Goal: Register for event/course

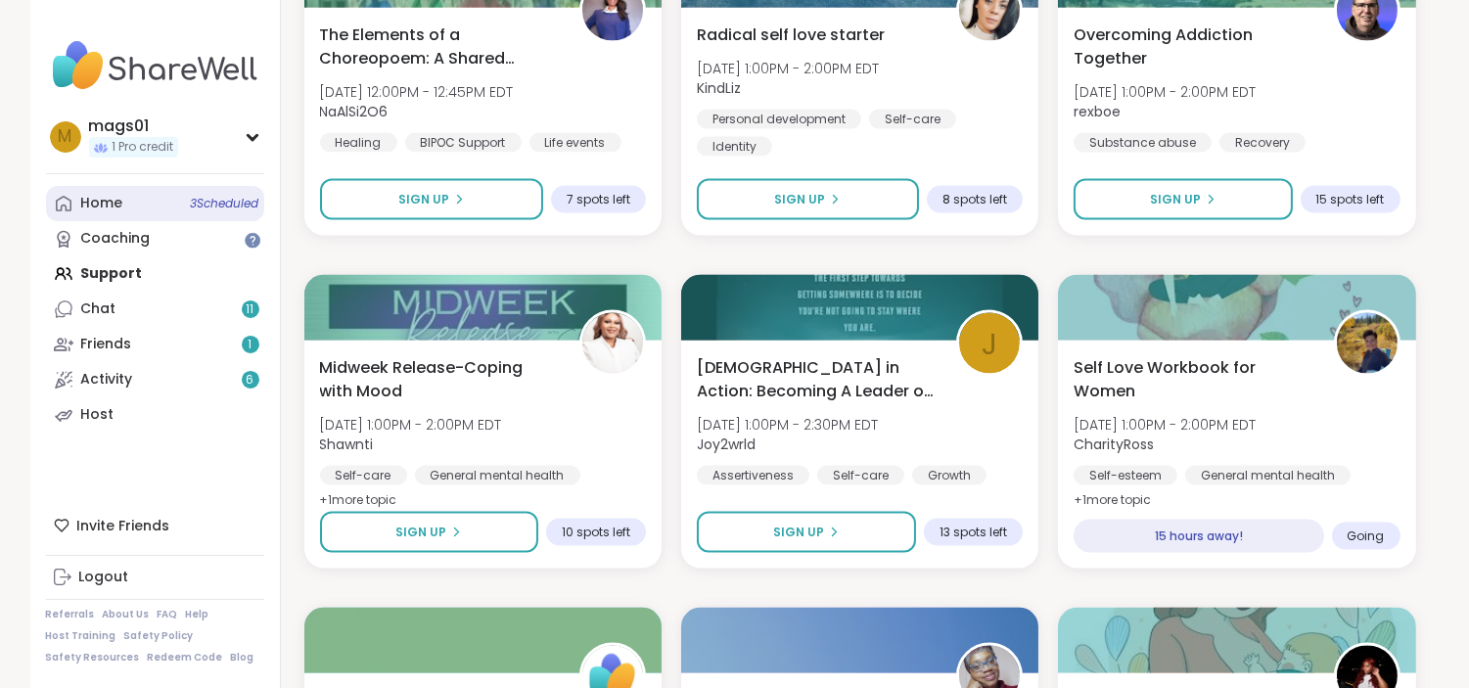
click at [99, 209] on div "Home 3 Scheduled" at bounding box center [102, 204] width 42 height 20
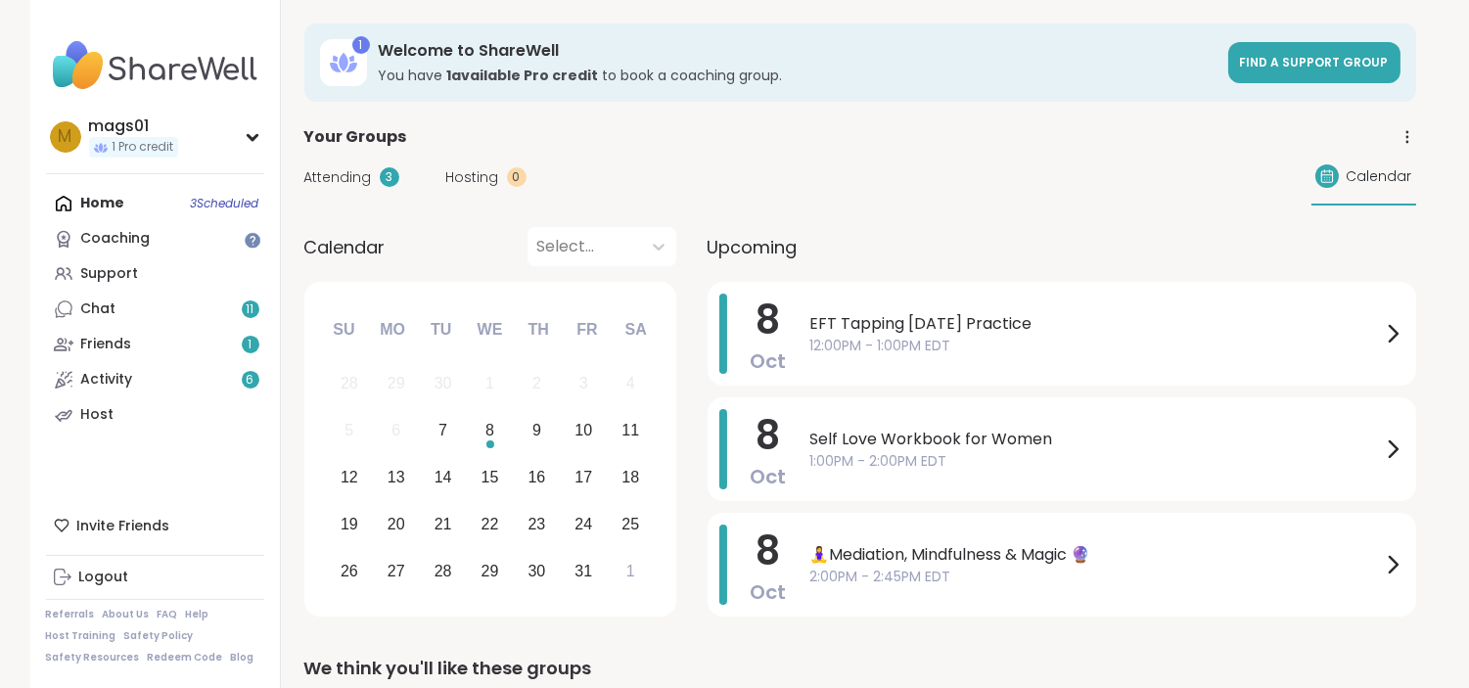
click at [734, 157] on div "Attending 3 Hosting 0 Calendar" at bounding box center [859, 177] width 1111 height 57
click at [1346, 321] on span "EFT Tapping [DATE] Practice" at bounding box center [1095, 323] width 570 height 23
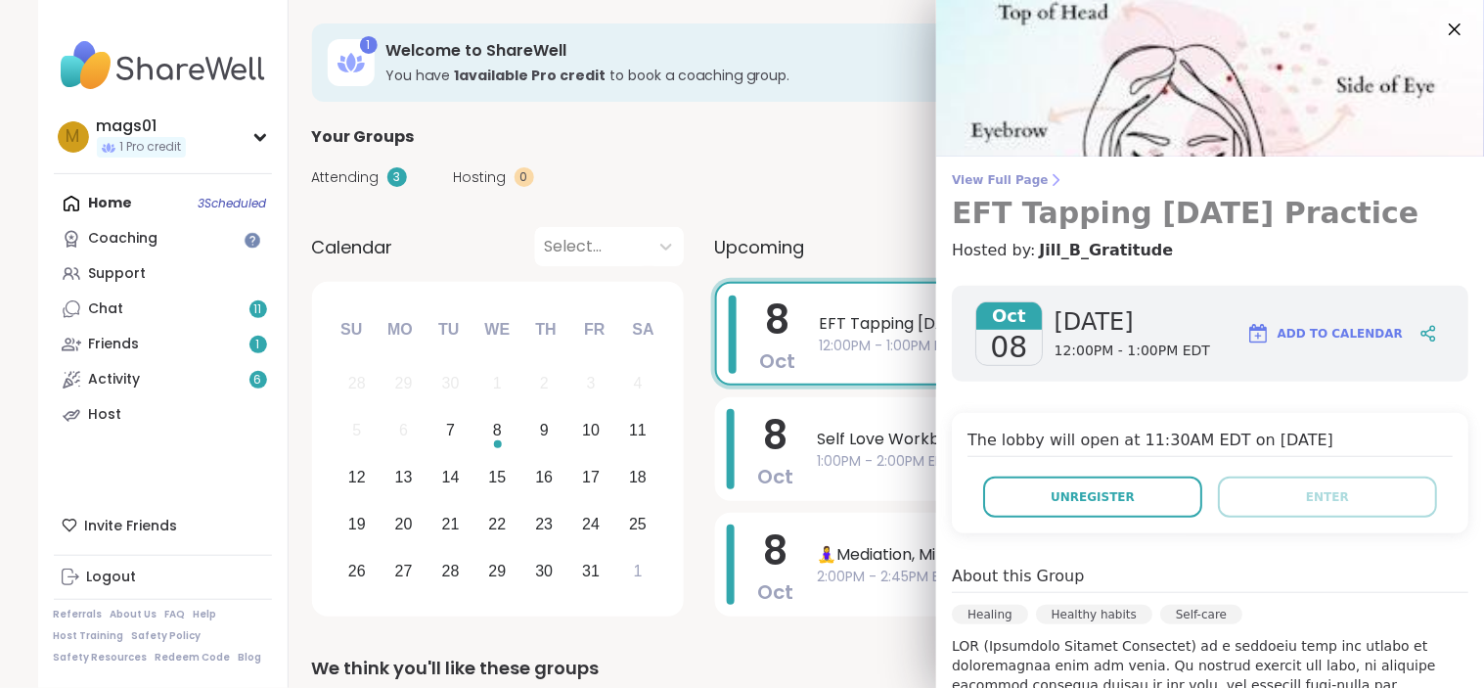
click at [1003, 172] on span "View Full Page" at bounding box center [1210, 180] width 517 height 16
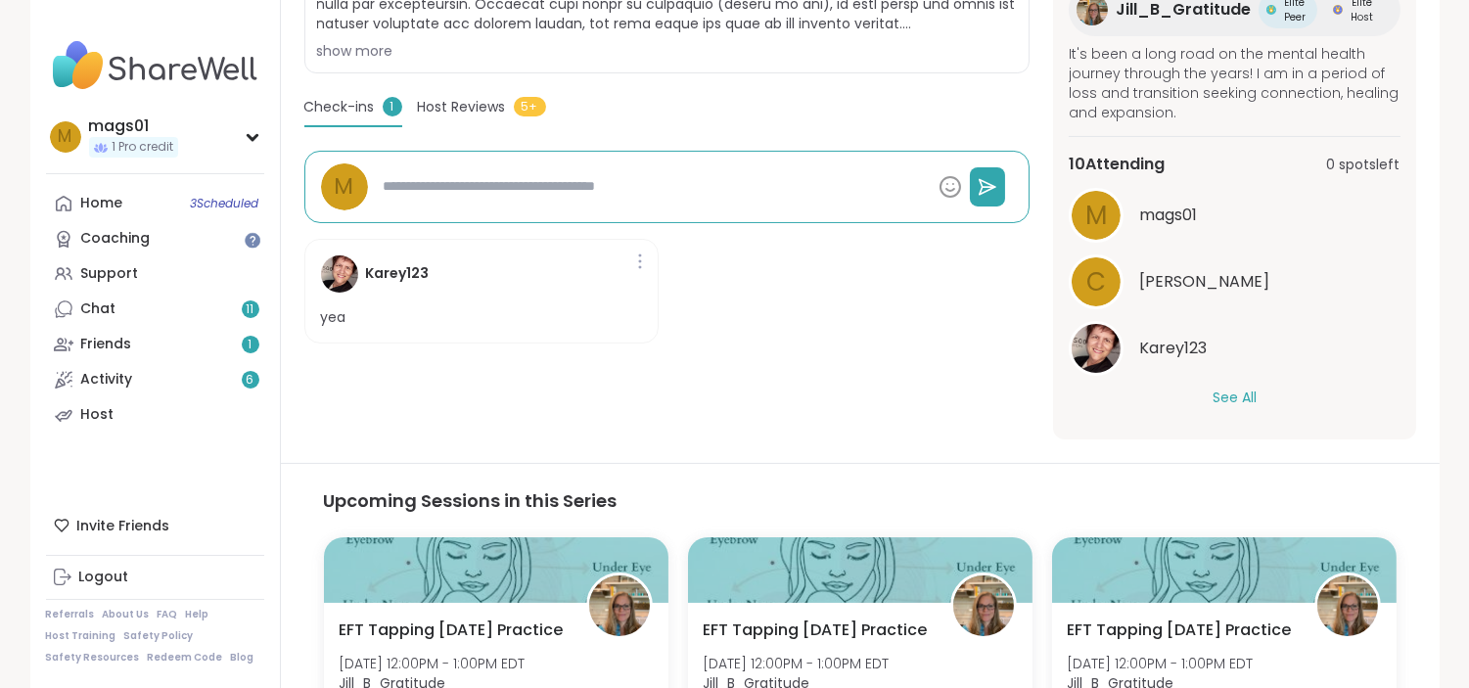
scroll to position [728, 0]
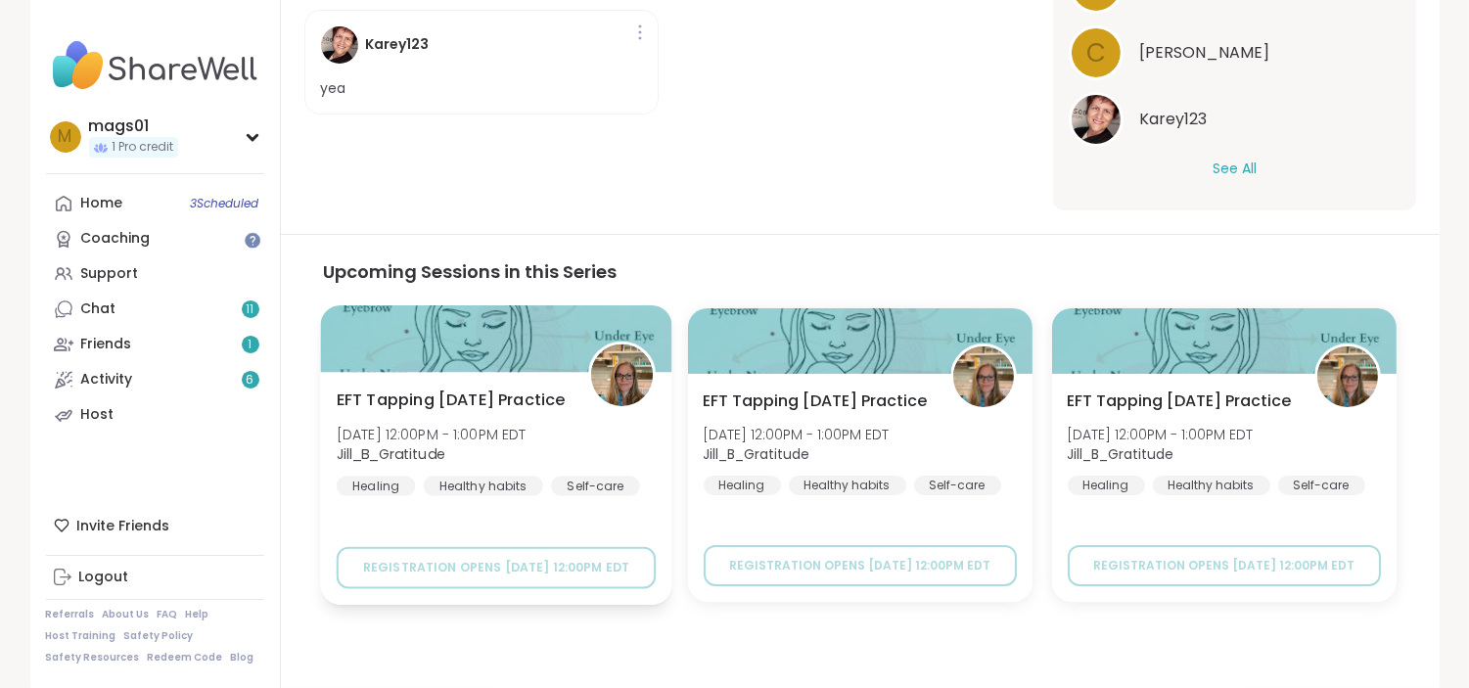
click at [416, 464] on b "Jill_B_Gratitude" at bounding box center [390, 454] width 109 height 20
type textarea "*"
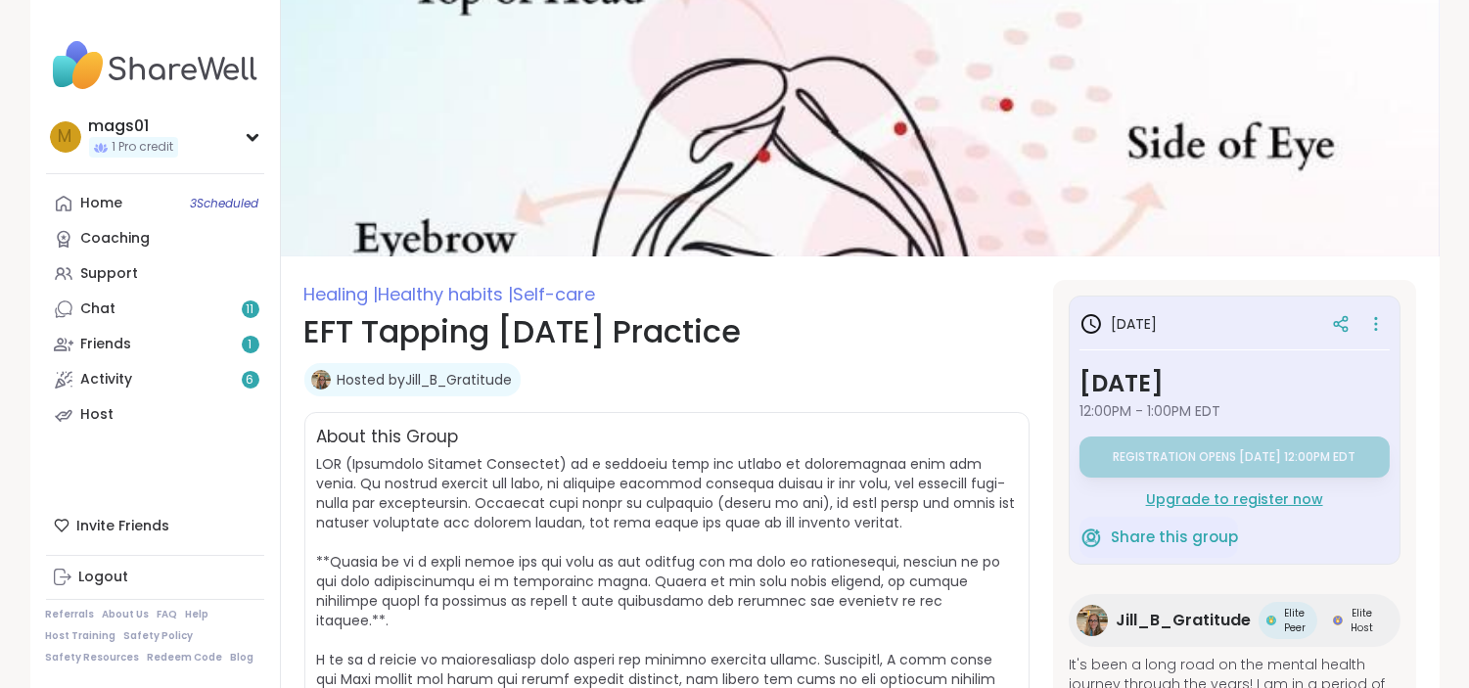
drag, startPoint x: 0, startPoint y: 0, endPoint x: 456, endPoint y: 374, distance: 589.6
click at [456, 374] on link "Hosted by Jill_B_Gratitude" at bounding box center [425, 380] width 175 height 20
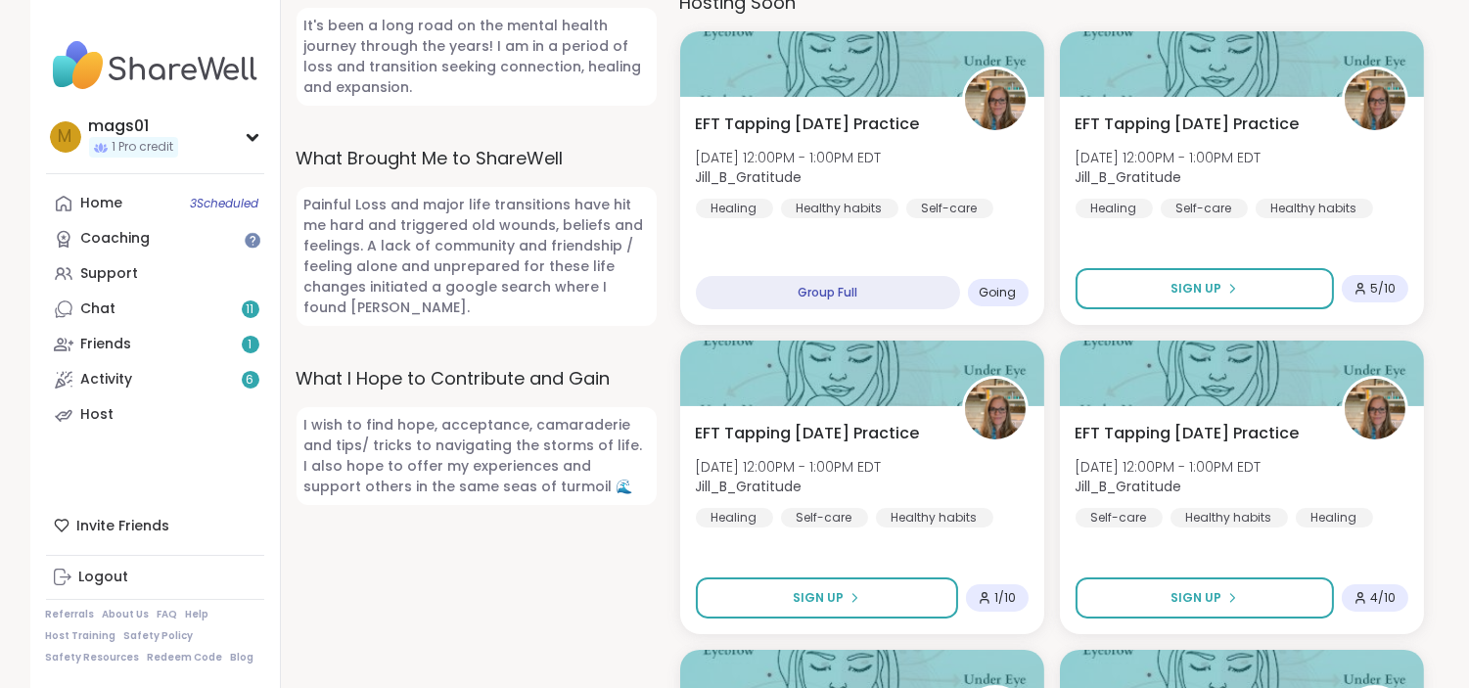
scroll to position [1109, 0]
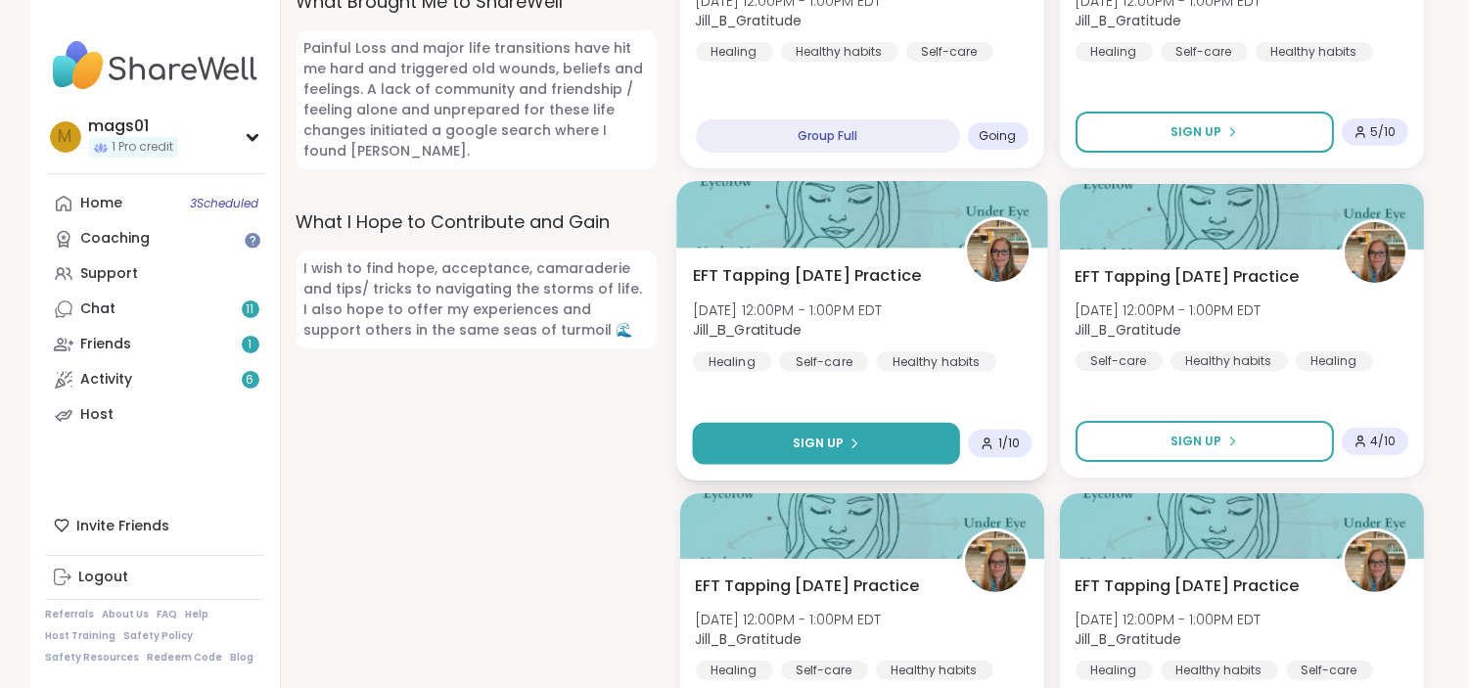
click at [835, 437] on span "Sign Up" at bounding box center [818, 443] width 52 height 18
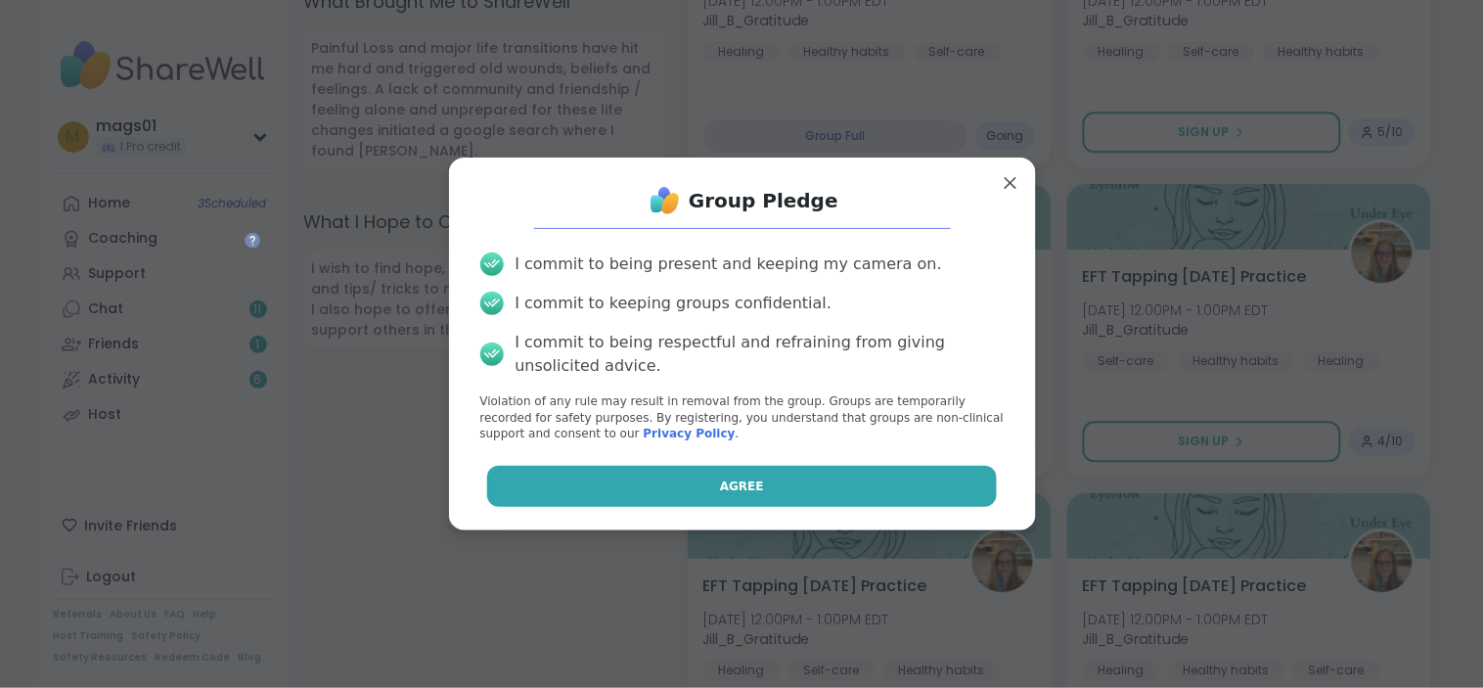
click at [726, 486] on span "Agree" at bounding box center [742, 486] width 44 height 18
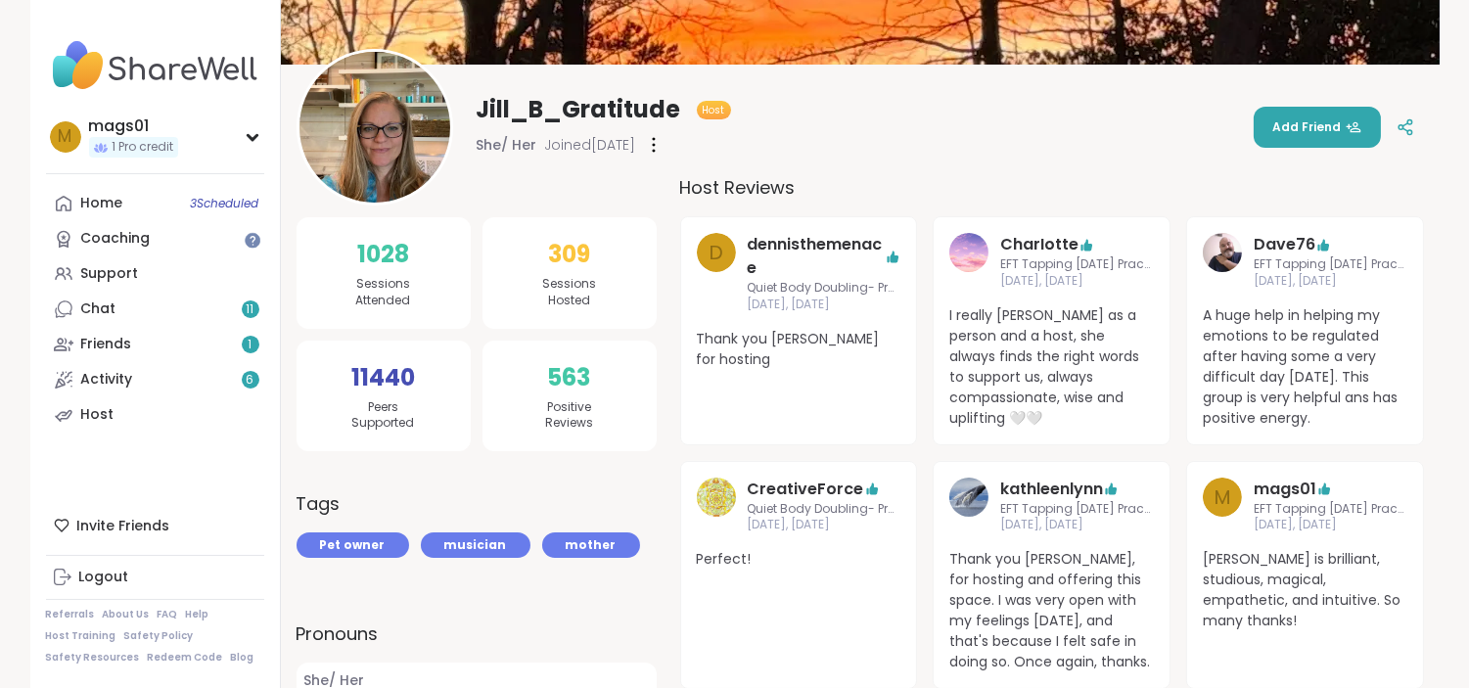
scroll to position [0, 0]
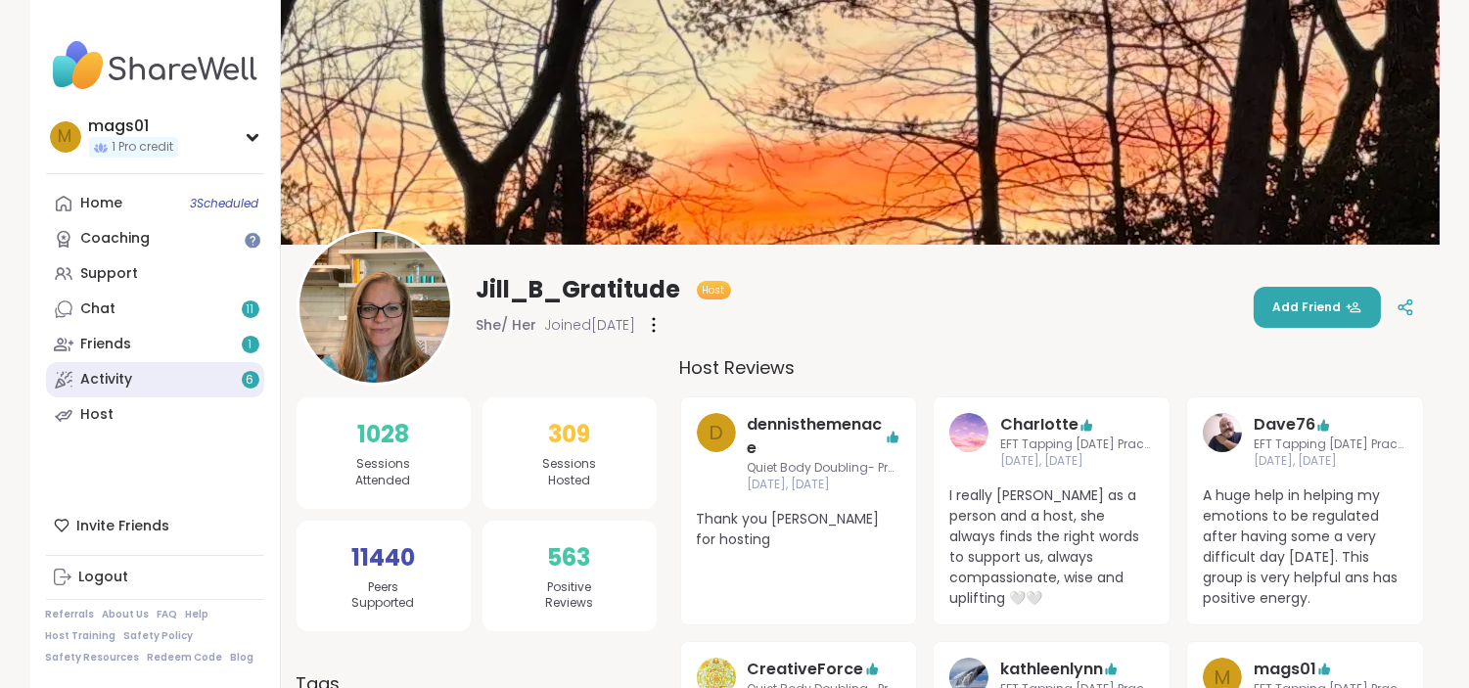
click at [166, 385] on link "Activity 6" at bounding box center [155, 379] width 218 height 35
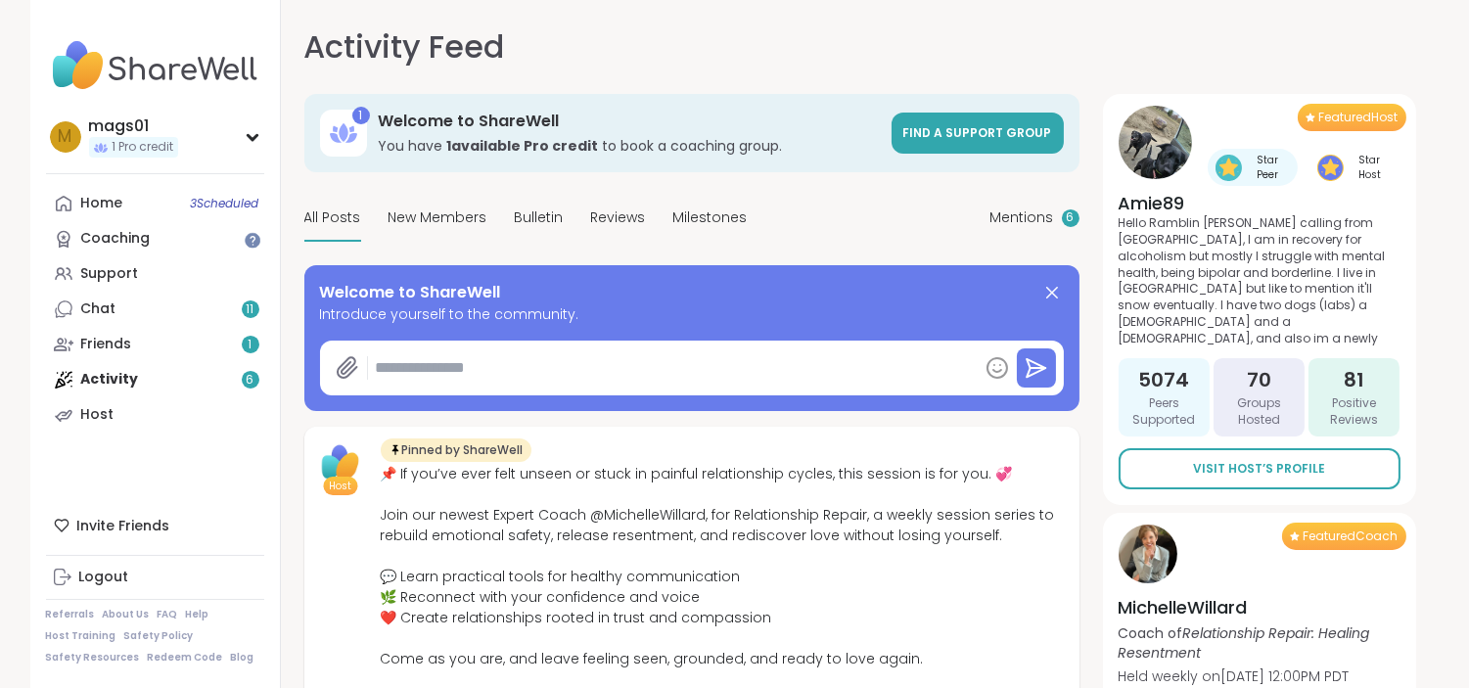
type textarea "*"
